Goal: Task Accomplishment & Management: Complete application form

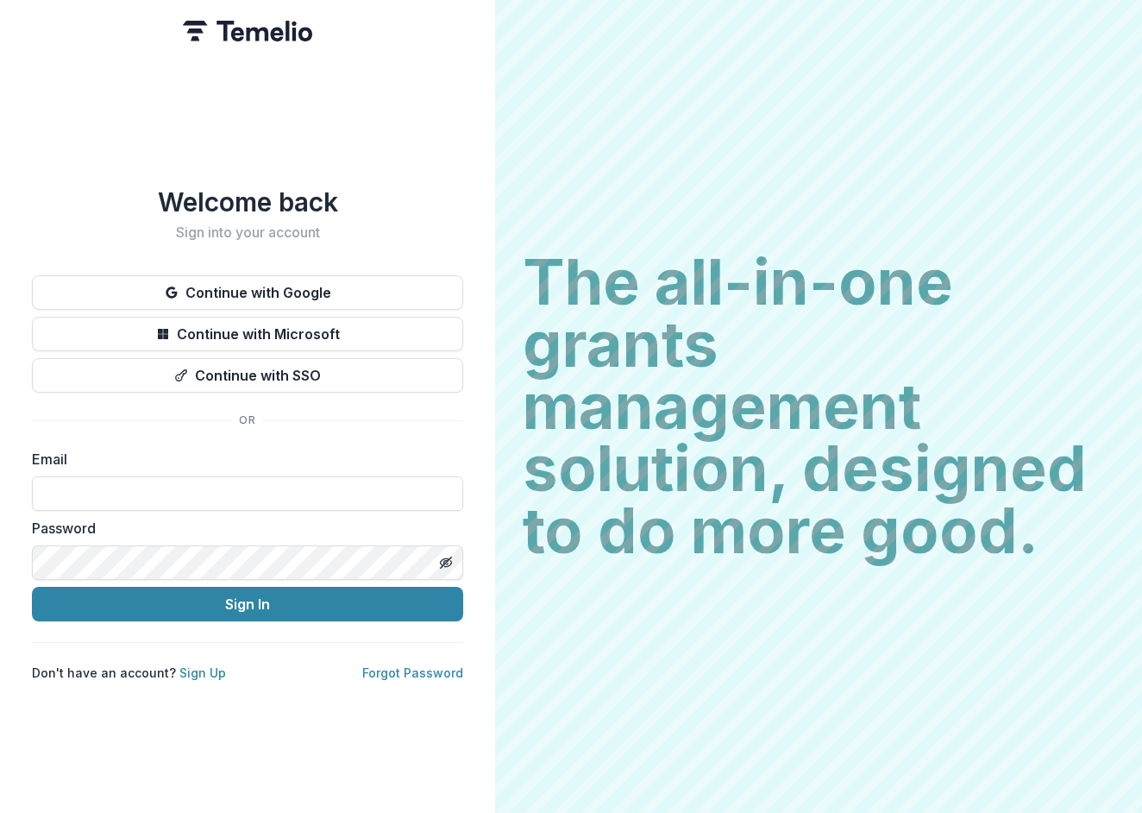
type input "**********"
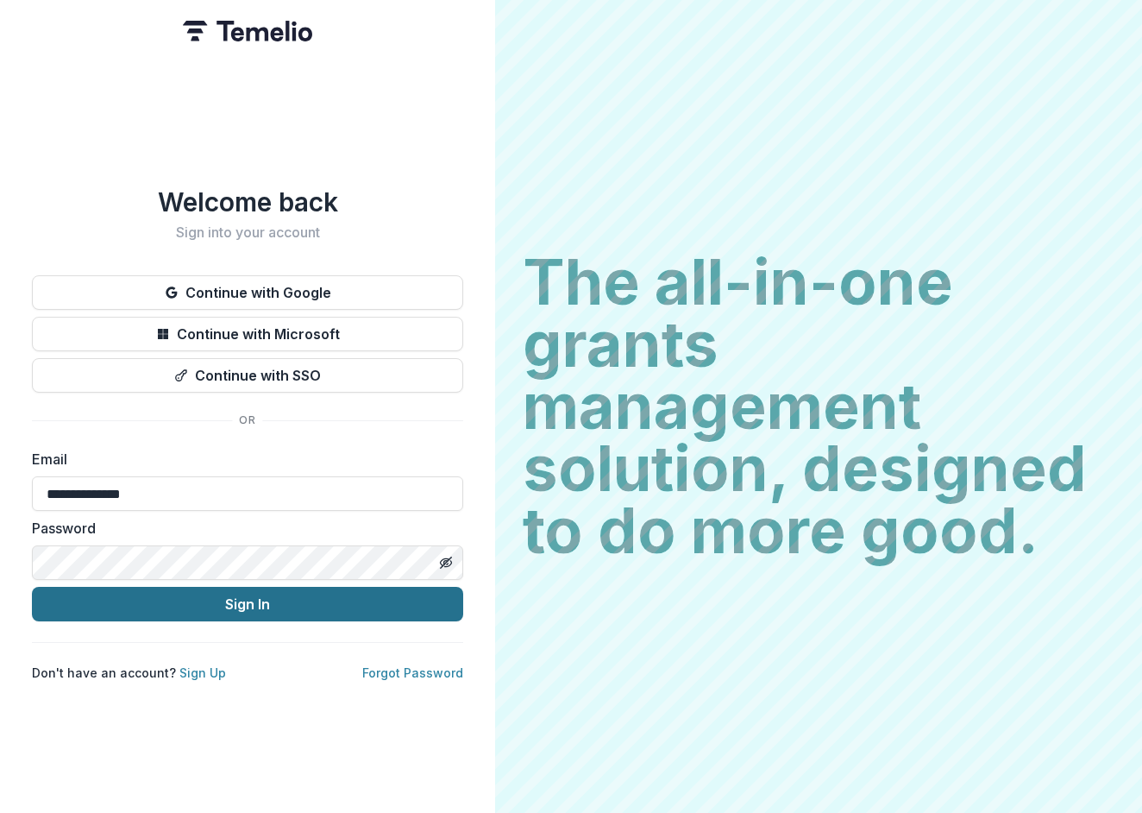
click at [258, 597] on button "Sign In" at bounding box center [247, 604] width 431 height 35
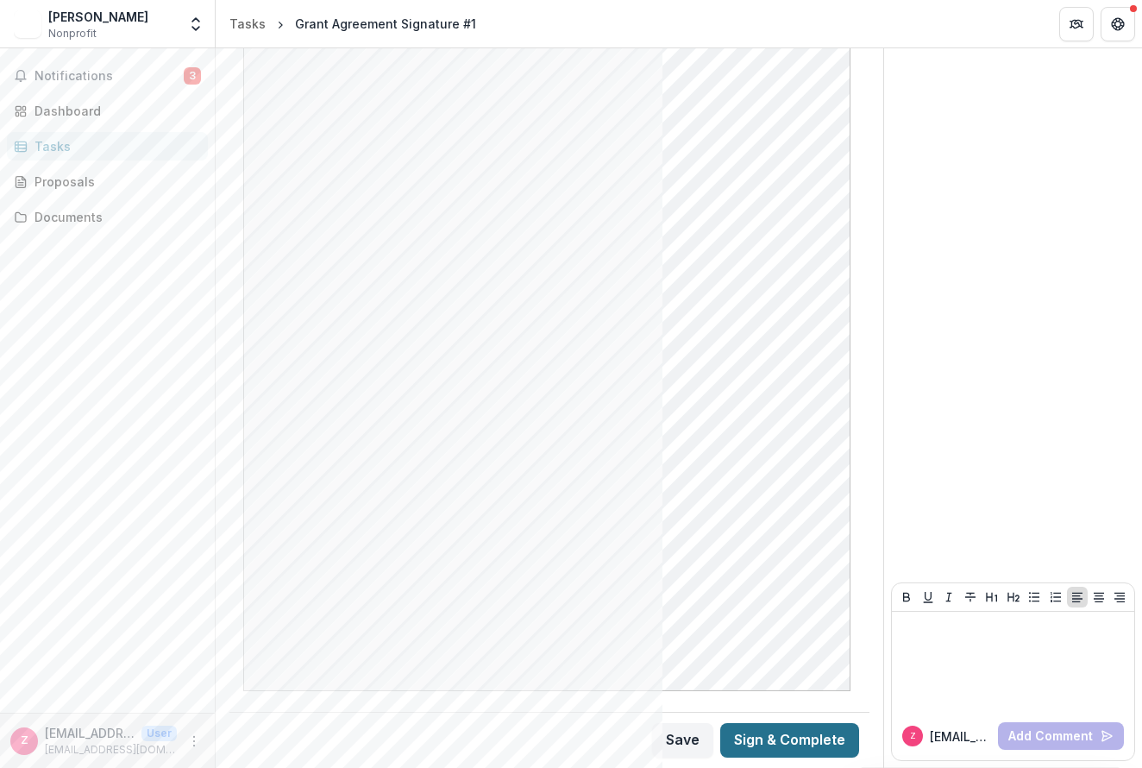
scroll to position [226, 0]
click at [776, 735] on button "Sign & Complete" at bounding box center [789, 740] width 139 height 35
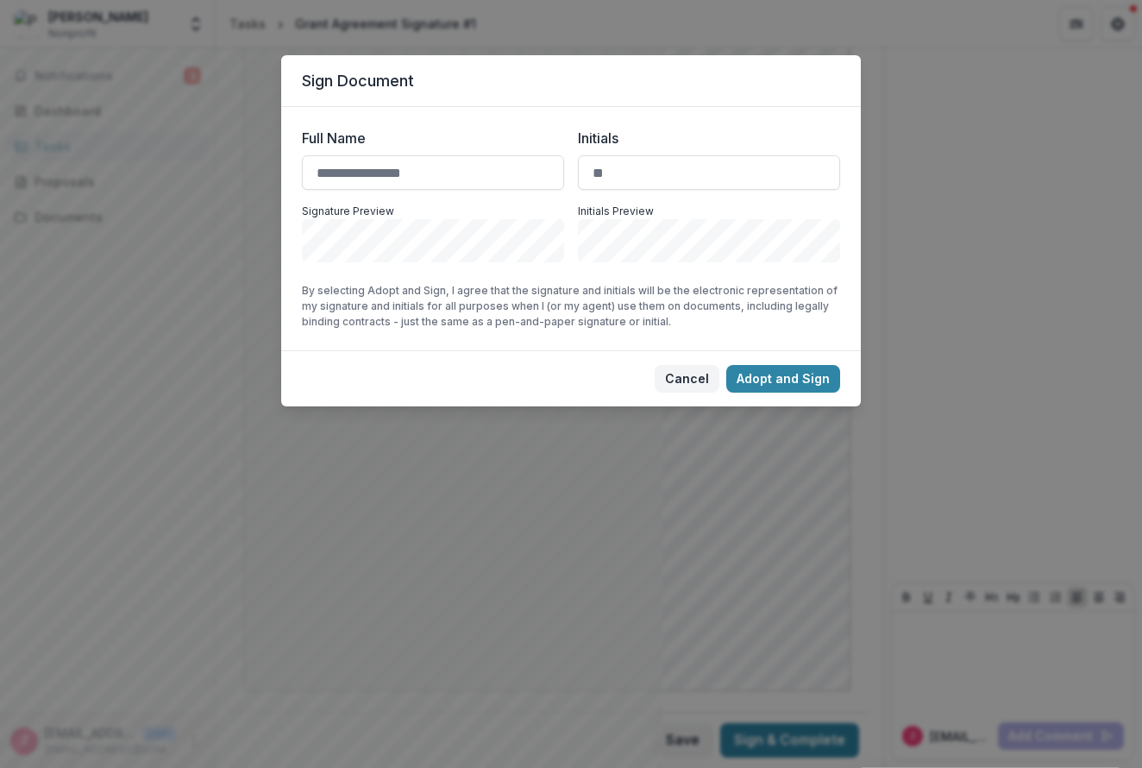
click at [685, 380] on button "Cancel" at bounding box center [687, 379] width 65 height 28
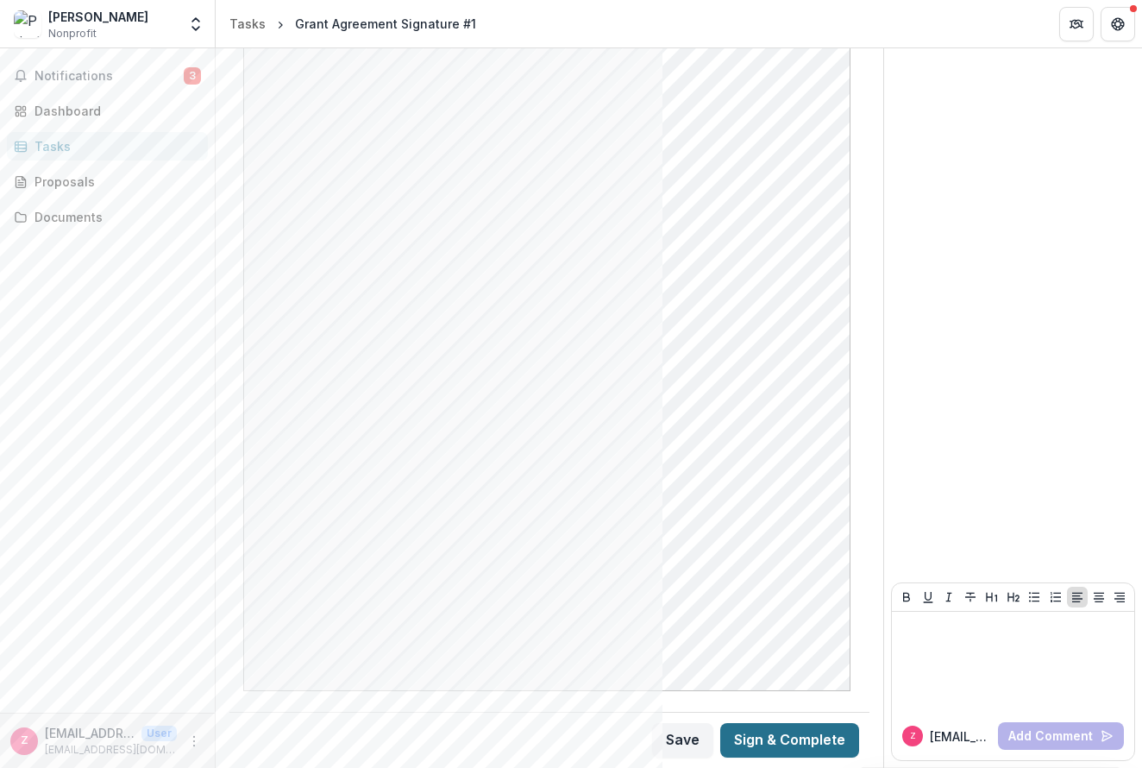
click at [769, 739] on button "Sign & Complete" at bounding box center [789, 740] width 139 height 35
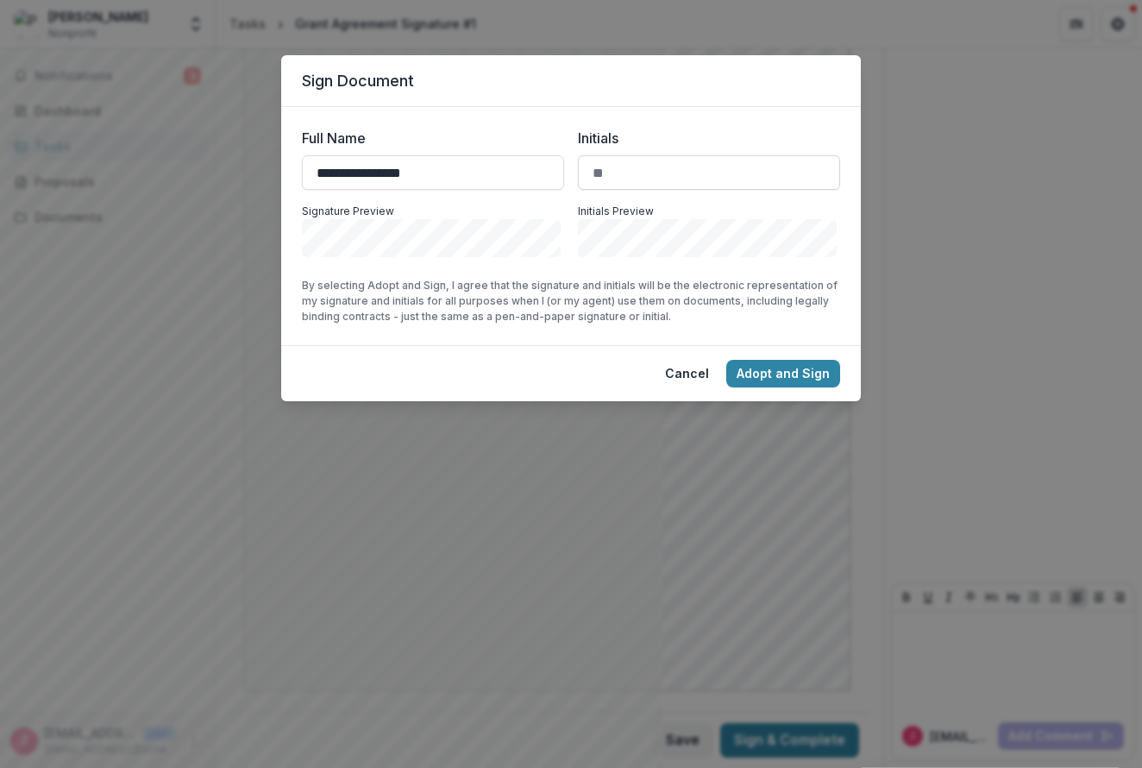
type input "**********"
click at [602, 167] on input "Initials" at bounding box center [709, 172] width 262 height 35
type input "*"
type input "**"
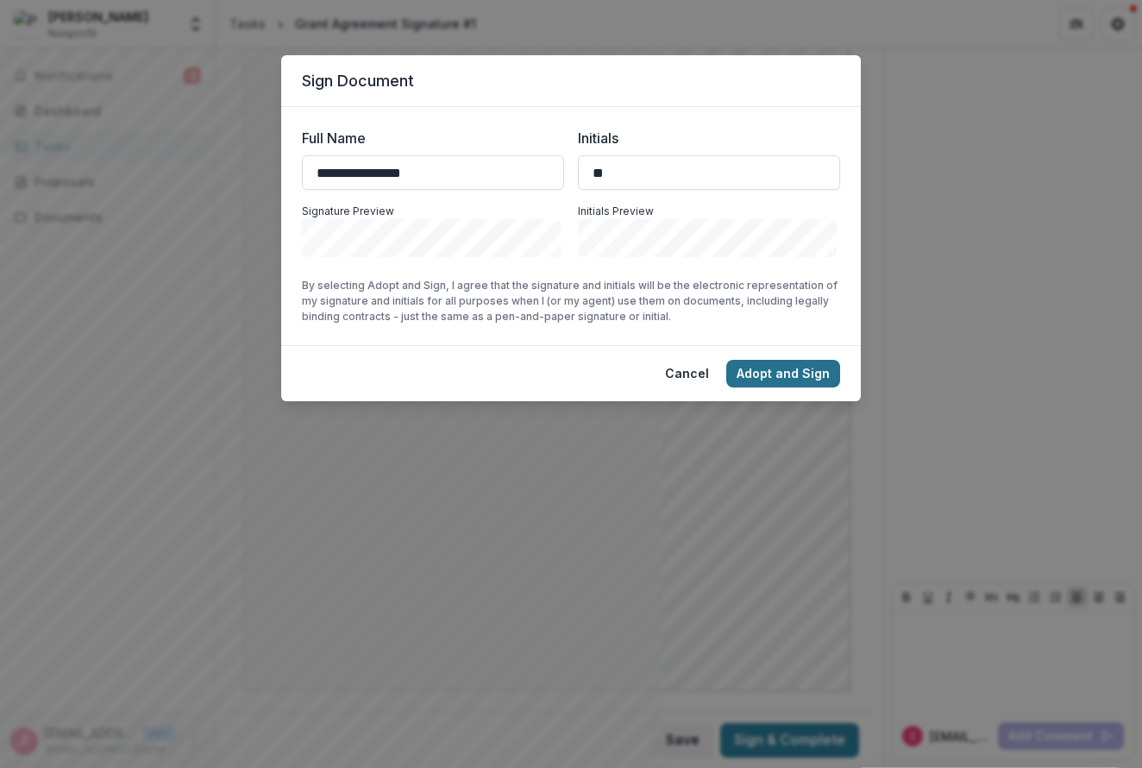
click at [794, 374] on button "Adopt and Sign" at bounding box center [783, 374] width 114 height 28
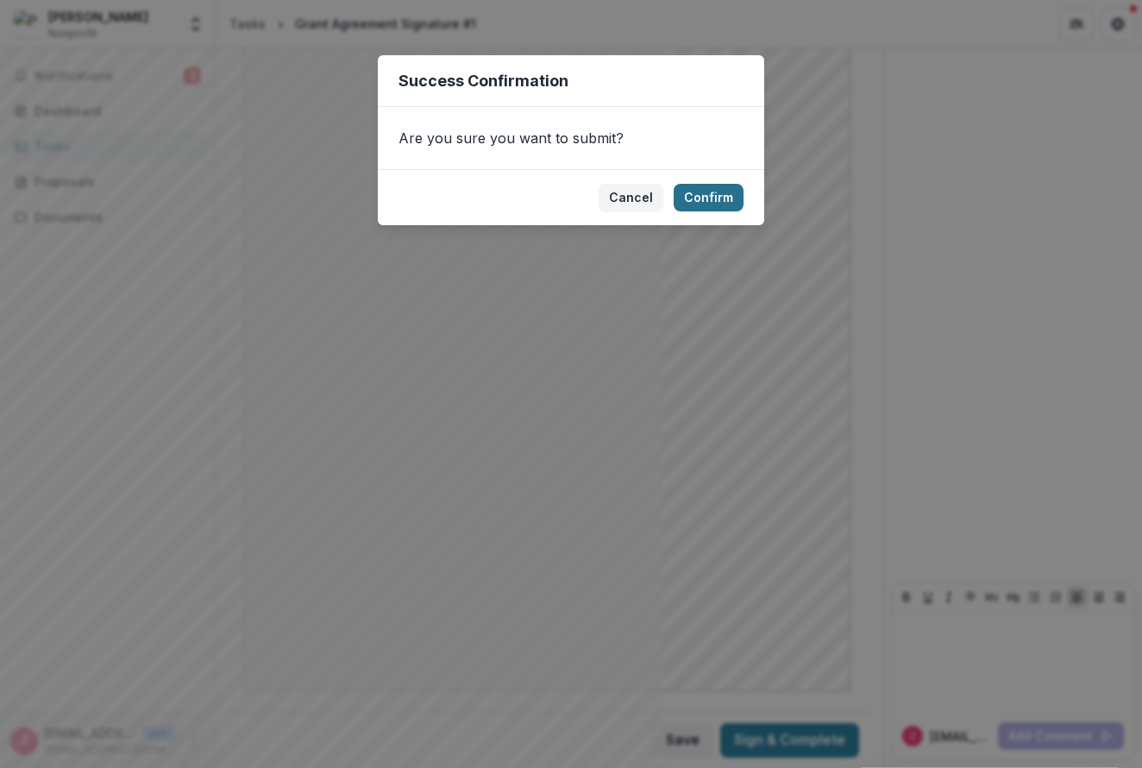
click at [707, 198] on button "Confirm" at bounding box center [709, 198] width 70 height 28
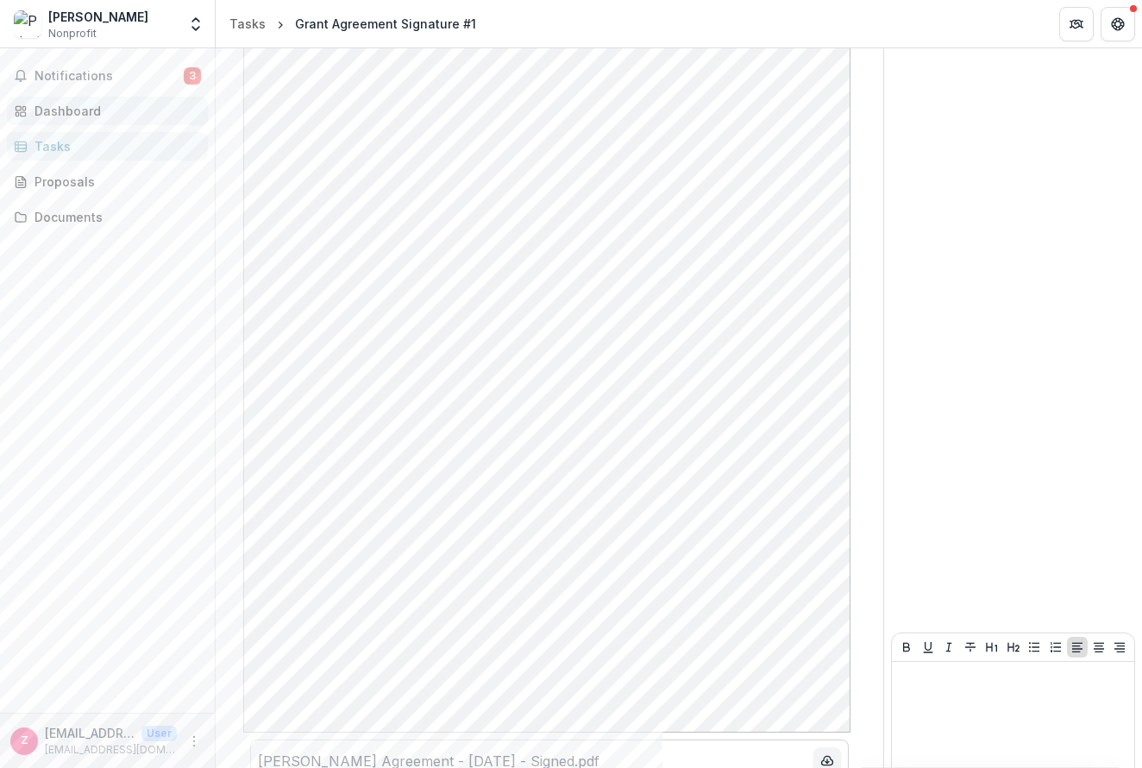
click at [73, 110] on div "Dashboard" at bounding box center [115, 111] width 160 height 18
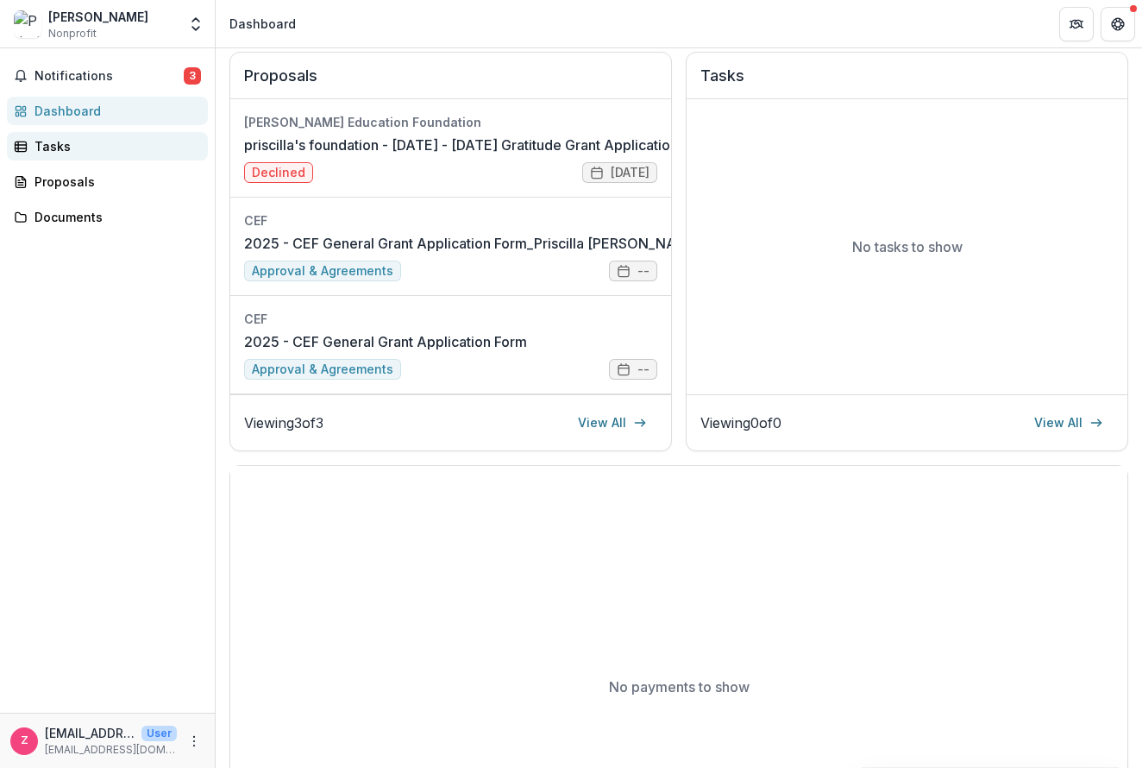
click at [76, 148] on div "Tasks" at bounding box center [115, 146] width 160 height 18
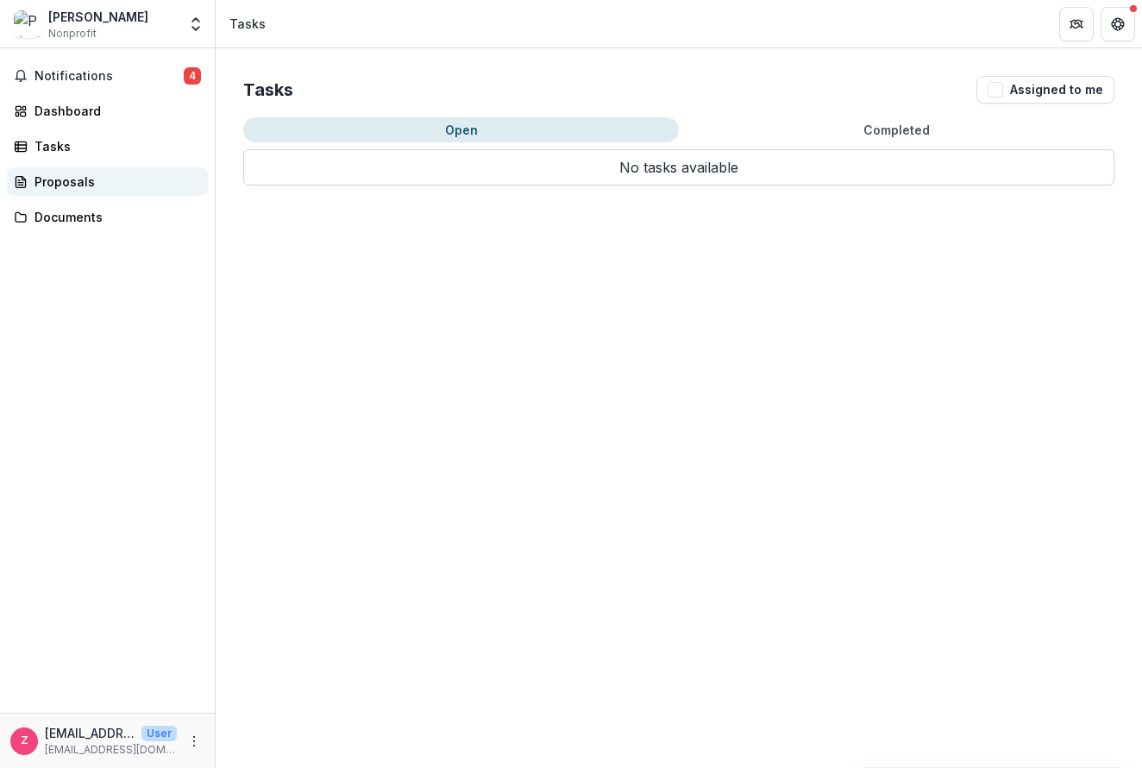
click at [59, 190] on div "Proposals" at bounding box center [115, 182] width 160 height 18
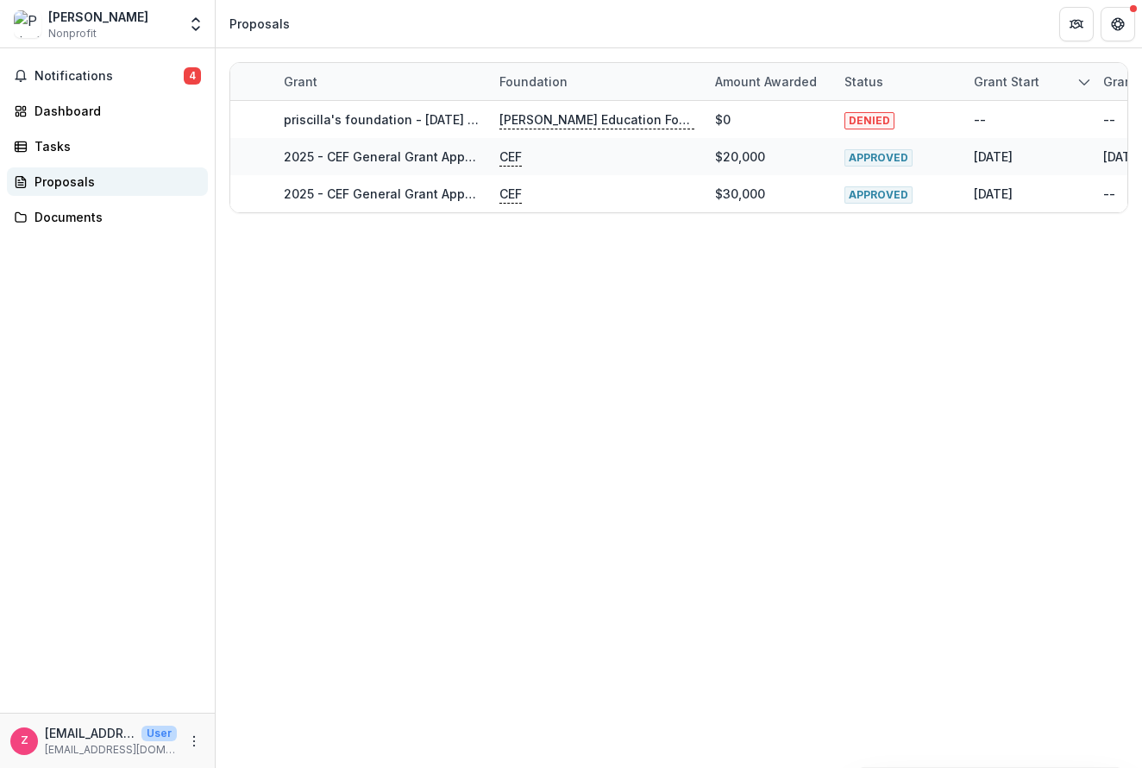
click at [76, 183] on div "Proposals" at bounding box center [115, 182] width 160 height 18
